Goal: Find specific page/section: Find specific page/section

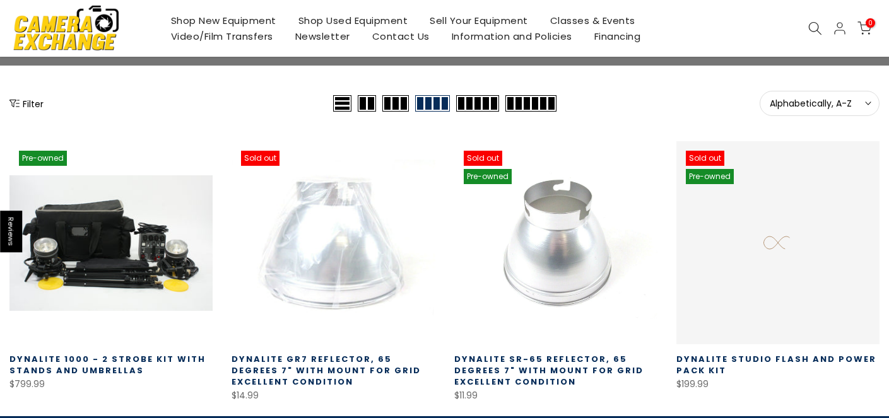
scroll to position [175, 0]
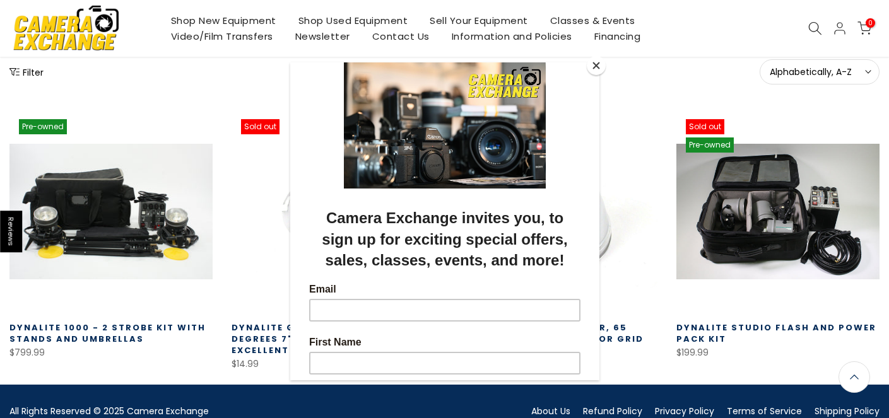
click at [597, 64] on button "Close" at bounding box center [596, 65] width 19 height 19
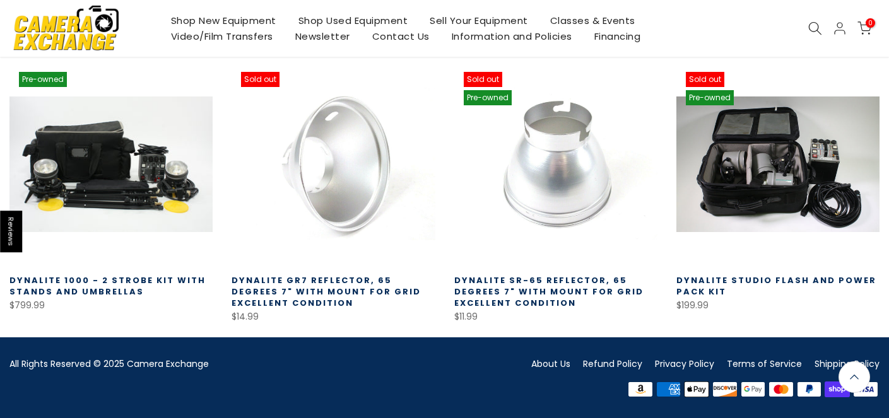
scroll to position [221, 0]
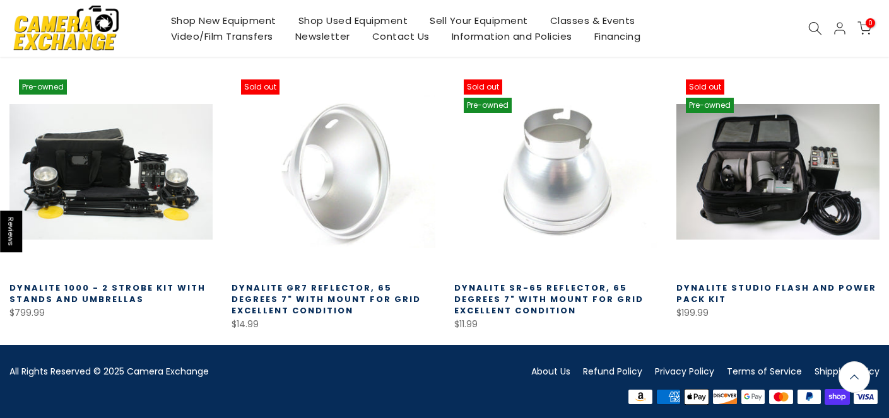
scroll to position [222, 0]
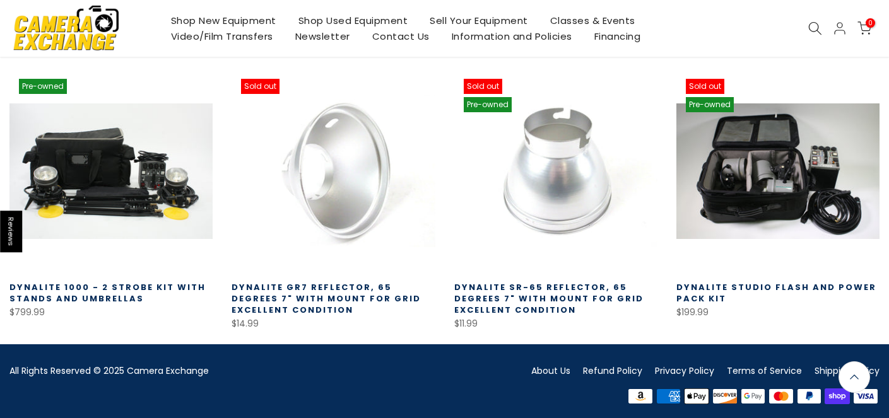
scroll to position [215, 0]
